Goal: Task Accomplishment & Management: Complete application form

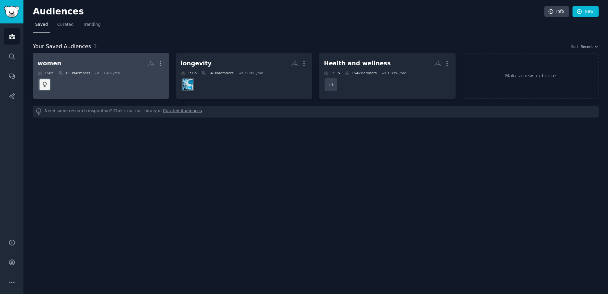
click at [54, 63] on div "women" at bounding box center [50, 63] width 24 height 8
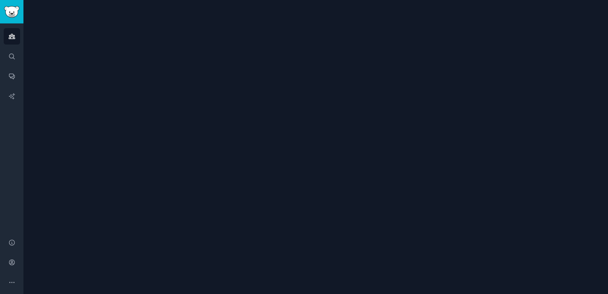
click at [54, 63] on div at bounding box center [315, 147] width 584 height 294
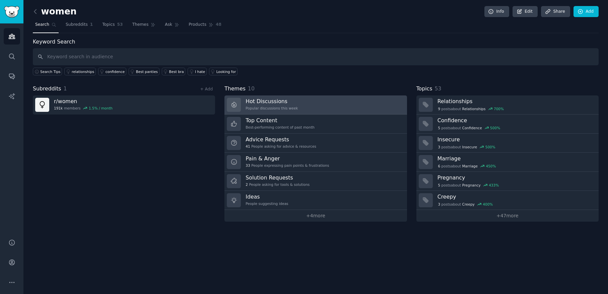
click at [272, 104] on h3 "Hot Discussions" at bounding box center [271, 101] width 52 height 7
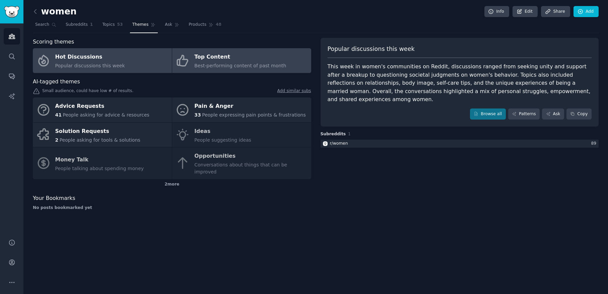
click at [230, 58] on div "Top Content" at bounding box center [240, 57] width 92 height 11
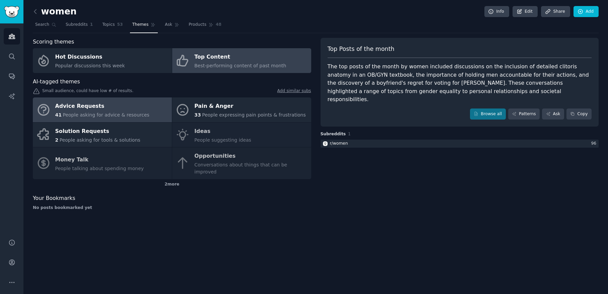
click at [94, 108] on div "Advice Requests" at bounding box center [102, 106] width 94 height 11
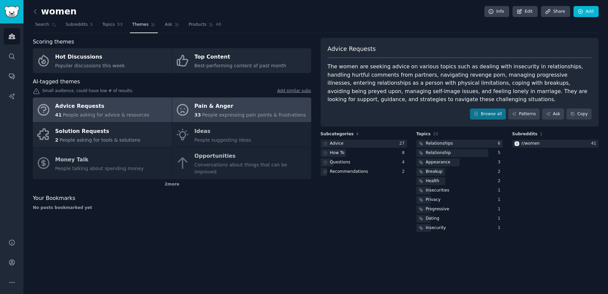
click at [219, 116] on span "People expressing pain points & frustrations" at bounding box center [254, 114] width 104 height 5
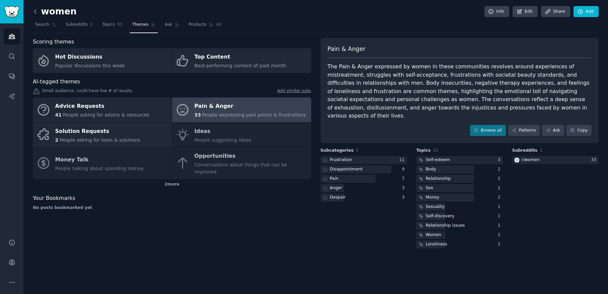
click at [36, 11] on icon at bounding box center [35, 11] width 7 height 7
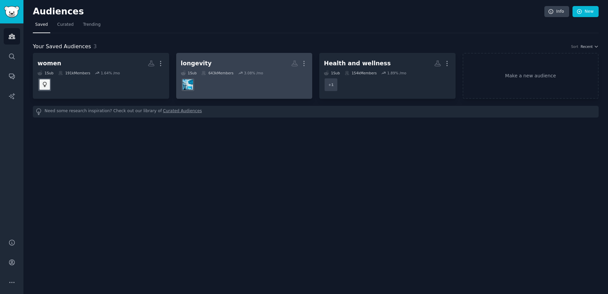
click at [197, 65] on div "longevity" at bounding box center [196, 63] width 31 height 8
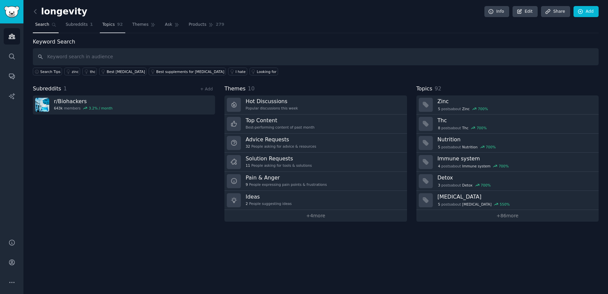
click at [112, 24] on span "Topics" at bounding box center [108, 25] width 12 height 6
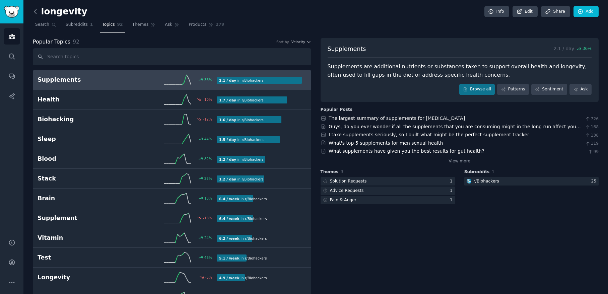
click at [37, 12] on icon at bounding box center [35, 11] width 7 height 7
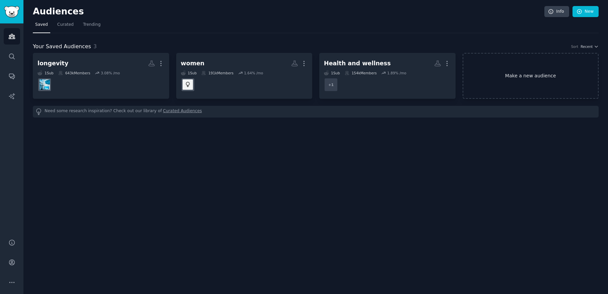
click at [522, 79] on link "Make a new audience" at bounding box center [530, 76] width 136 height 46
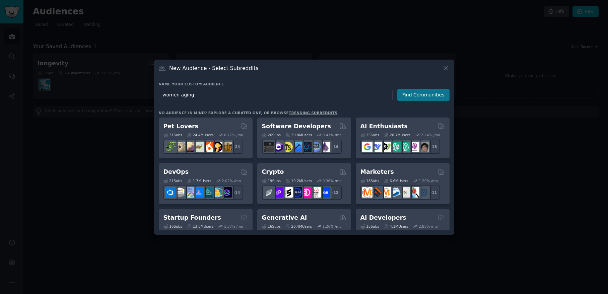
type input "women aging"
click at [418, 94] on button "Find Communities" at bounding box center [423, 95] width 52 height 12
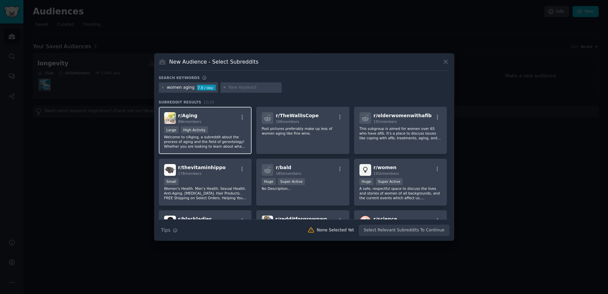
click at [229, 131] on div "Large High Activity" at bounding box center [205, 130] width 82 height 8
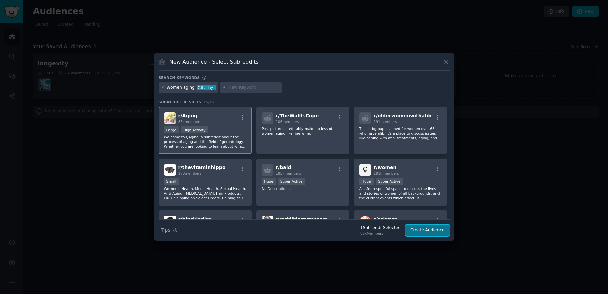
click at [424, 230] on button "Create Audience" at bounding box center [427, 230] width 44 height 11
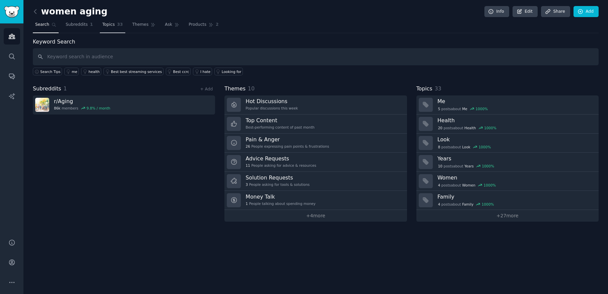
click at [114, 26] on link "Topics 33" at bounding box center [112, 26] width 25 height 14
